Goal: Book appointment/travel/reservation

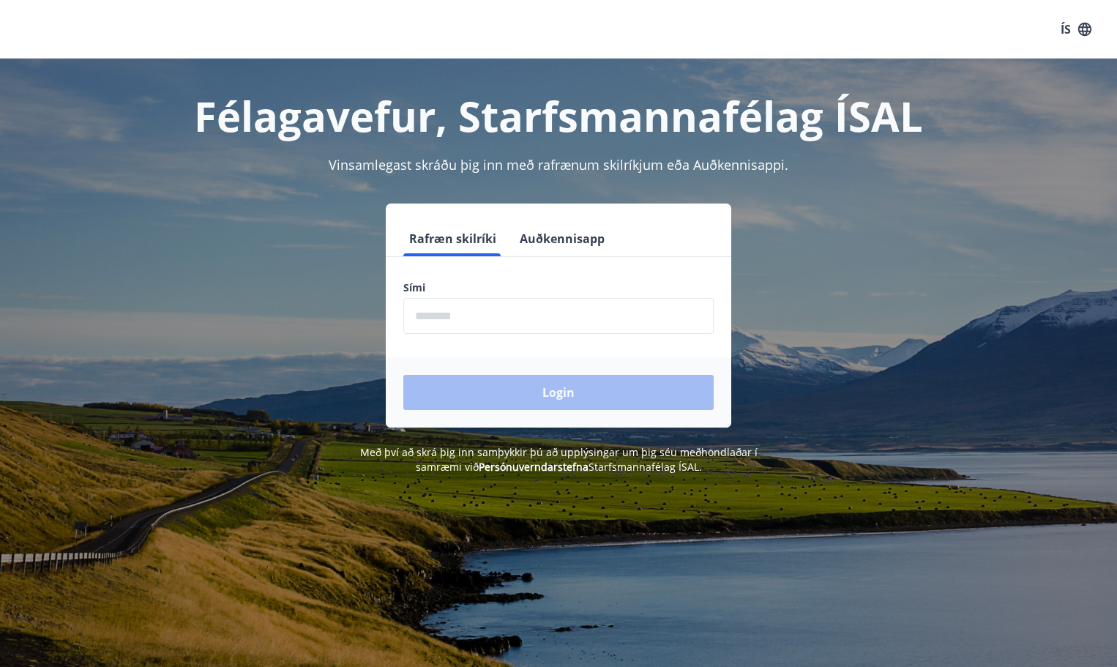
click at [439, 326] on input "phone" at bounding box center [558, 316] width 310 height 36
type input "********"
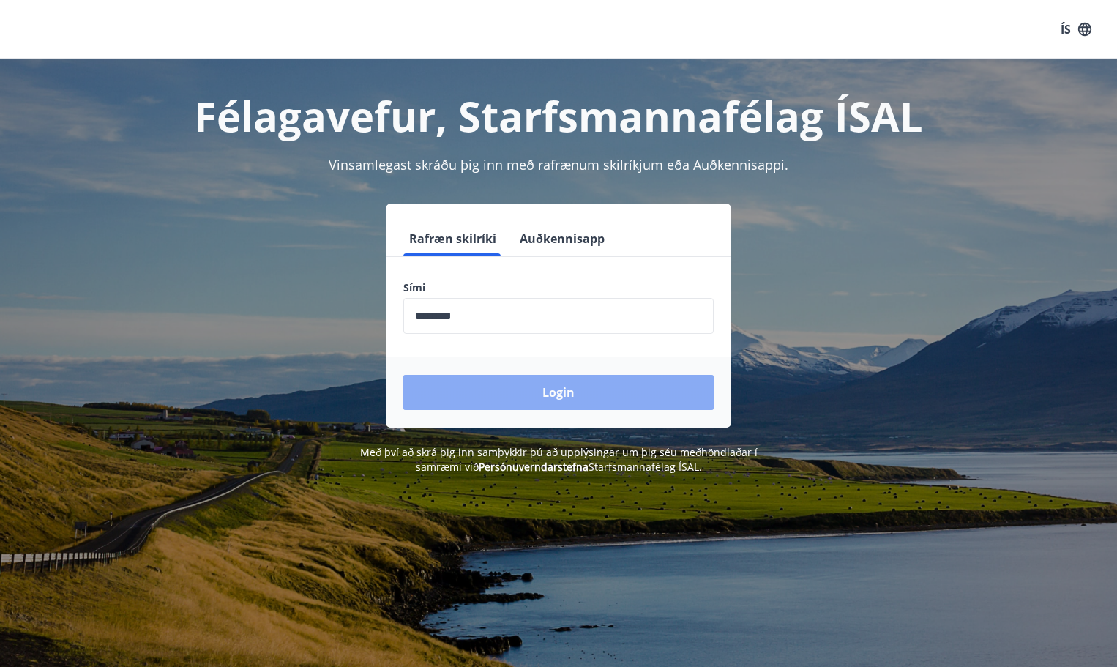
click at [528, 395] on button "Login" at bounding box center [558, 392] width 310 height 35
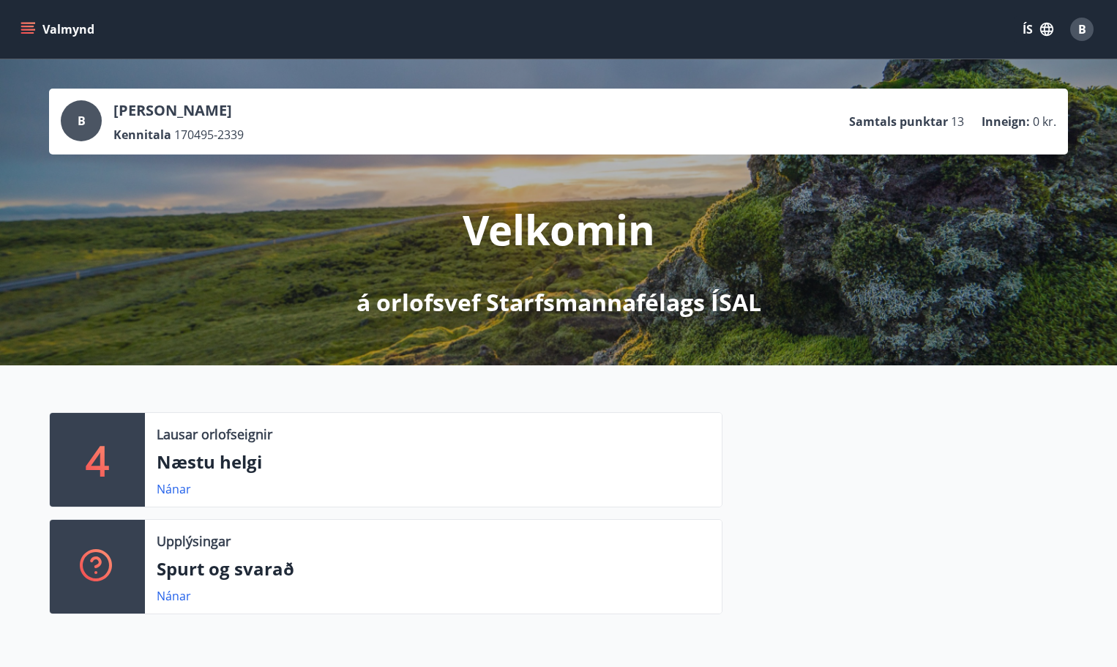
click at [30, 28] on icon "menu" at bounding box center [27, 29] width 15 height 15
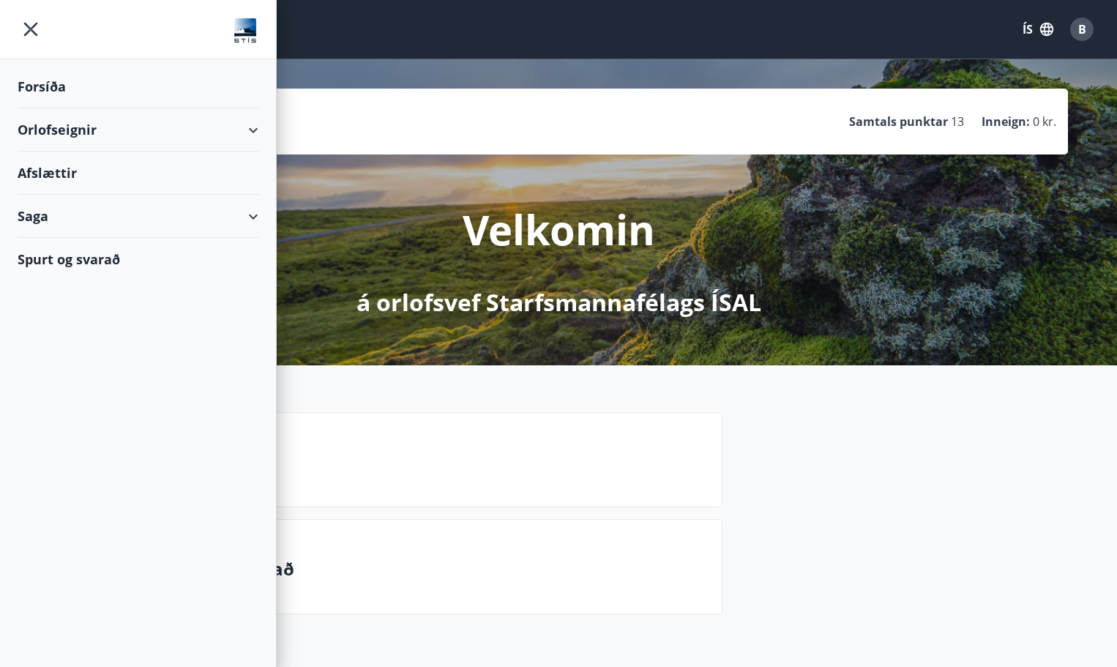
click at [251, 137] on div "Orlofseignir" at bounding box center [138, 129] width 241 height 43
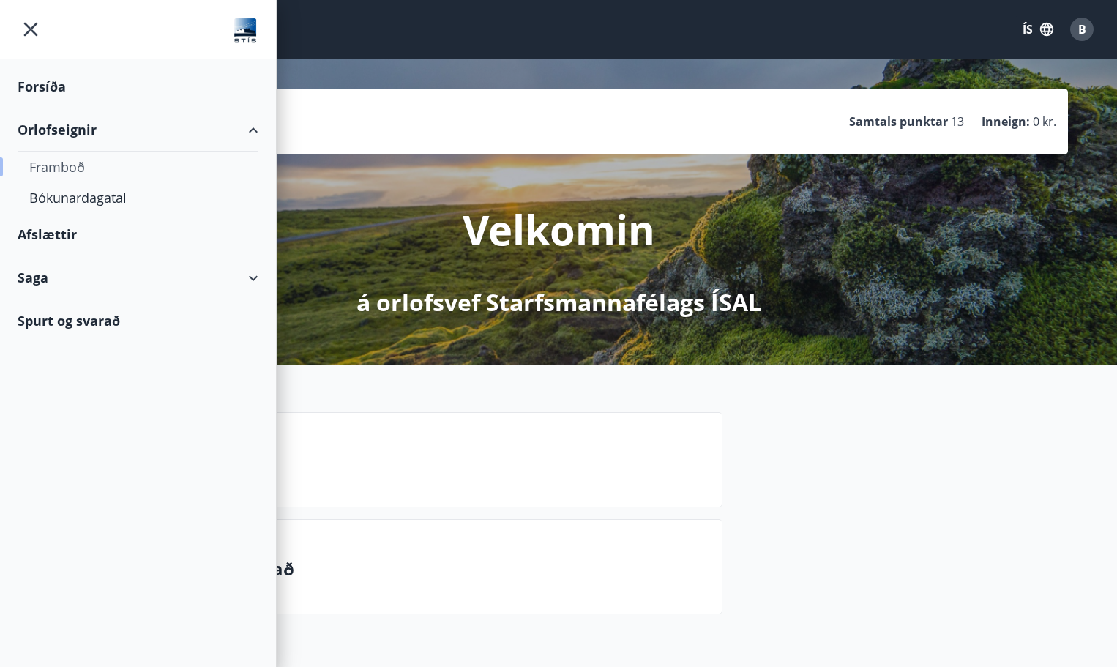
click at [80, 167] on div "Framboð" at bounding box center [137, 167] width 217 height 31
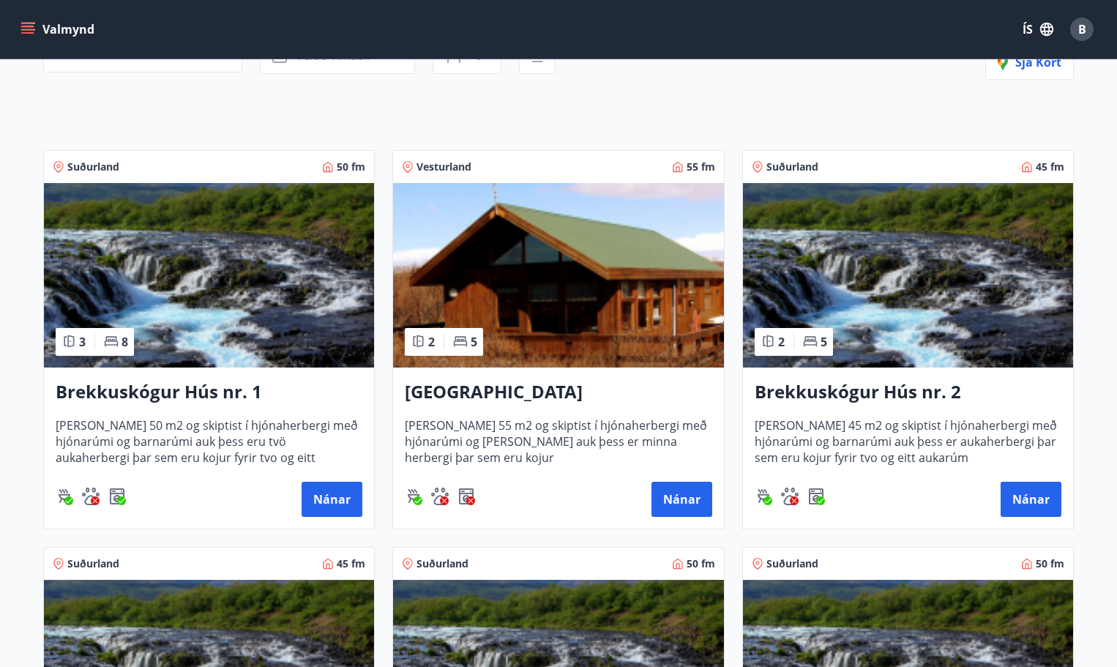
scroll to position [293, 0]
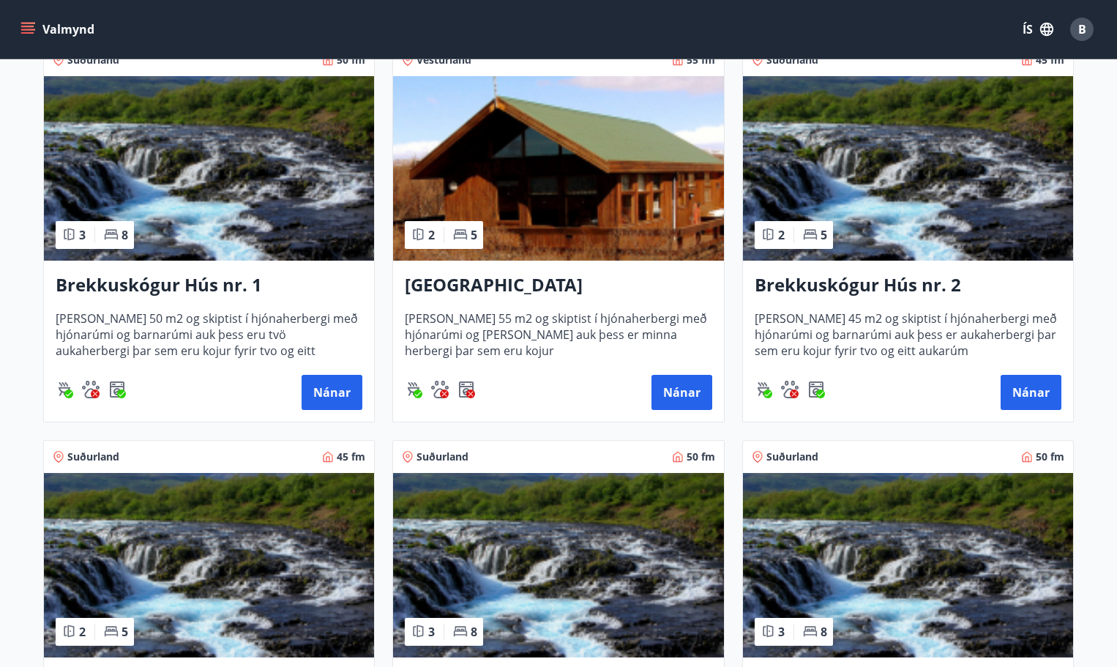
click at [196, 287] on h3 "Brekkuskógur Hús nr. 1" at bounding box center [209, 285] width 307 height 26
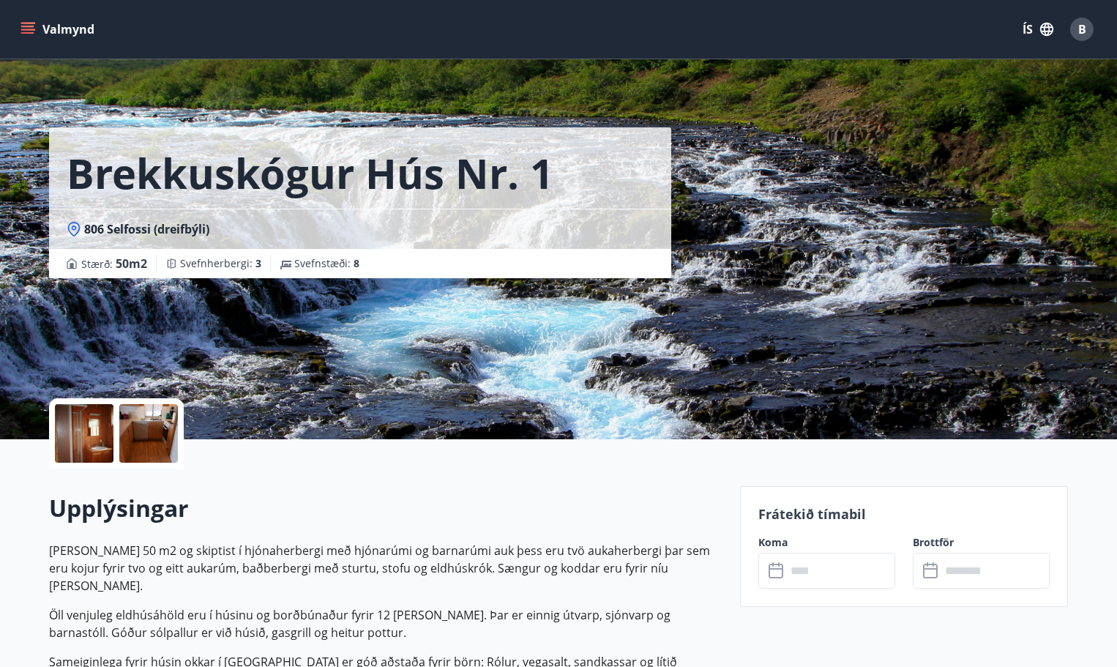
scroll to position [220, 0]
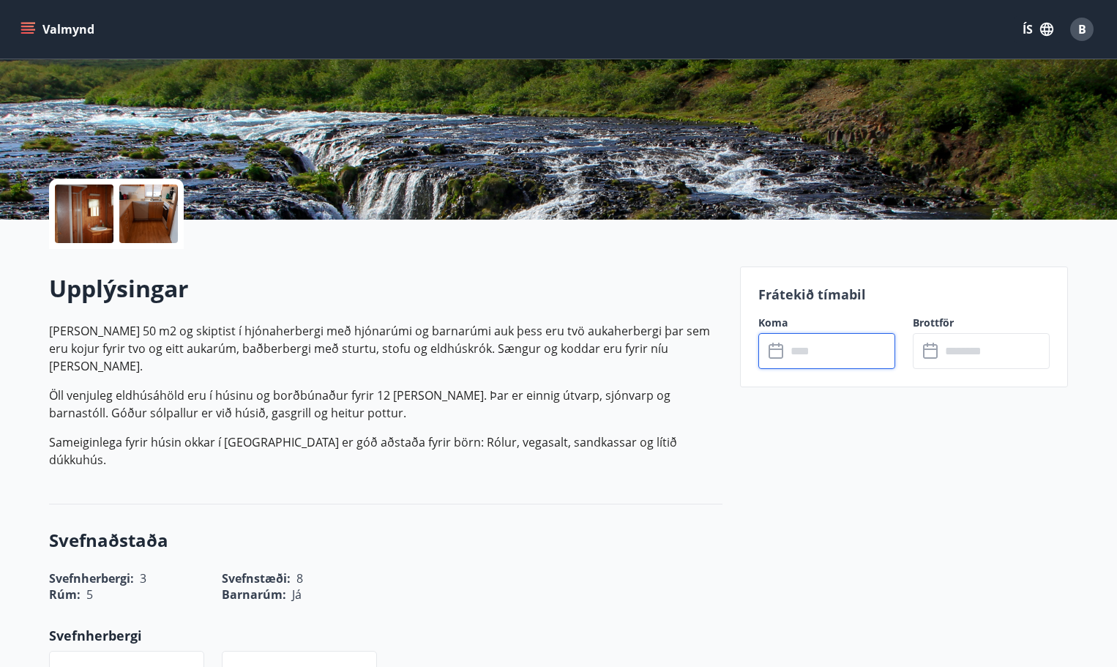
click at [809, 352] on input "text" at bounding box center [840, 351] width 109 height 36
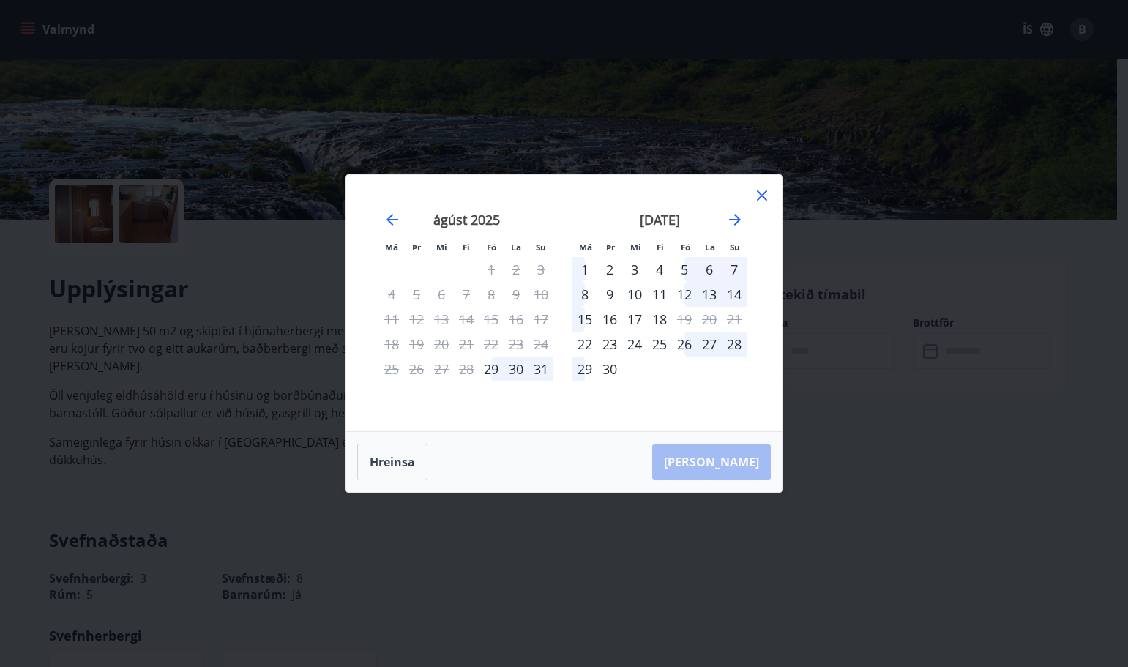
click at [585, 295] on div "8" at bounding box center [584, 294] width 25 height 25
click at [591, 321] on div "15" at bounding box center [584, 319] width 25 height 25
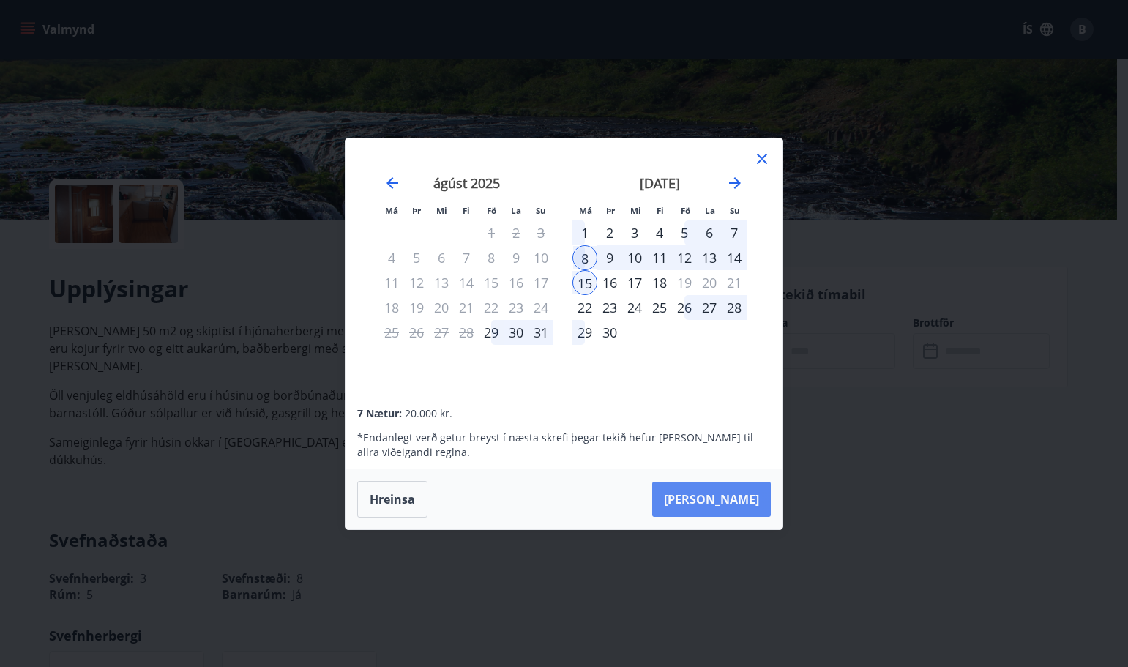
click at [722, 499] on button "[PERSON_NAME]" at bounding box center [711, 499] width 119 height 35
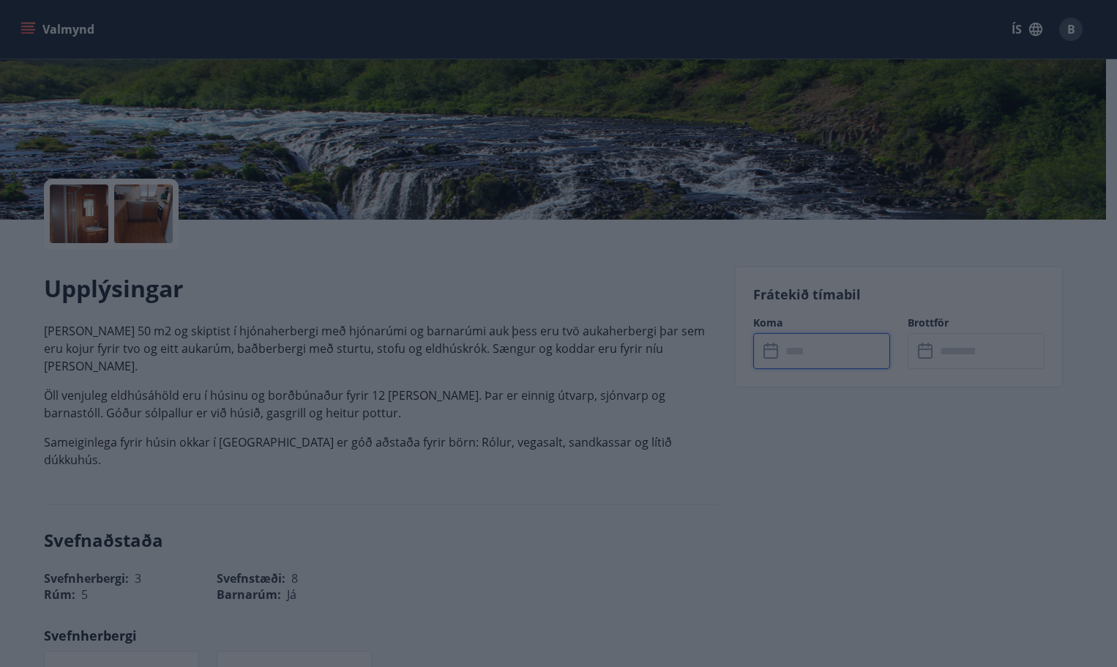
type input "******"
